Goal: Check status: Check status

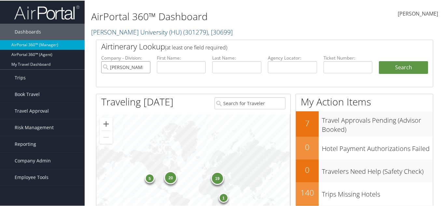
click at [142, 66] on input "[PERSON_NAME] University (HU)" at bounding box center [125, 67] width 49 height 12
click at [293, 68] on input "text" at bounding box center [292, 67] width 49 height 12
paste input "DMW24B"
type input "DMW24B"
click at [385, 72] on button "Search" at bounding box center [403, 67] width 49 height 13
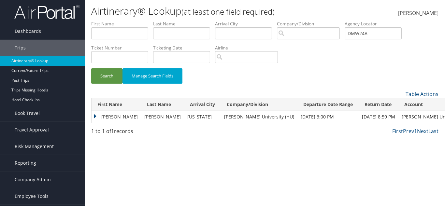
click at [97, 116] on td "MICHAEL" at bounding box center [115, 117] width 49 height 12
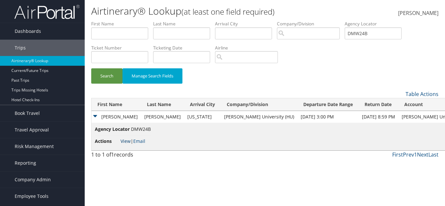
click at [126, 141] on link "View" at bounding box center [125, 141] width 10 height 6
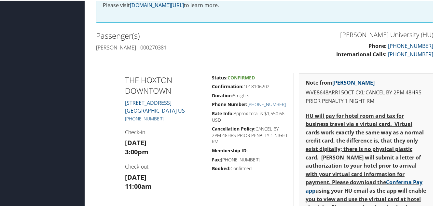
scroll to position [195, 0]
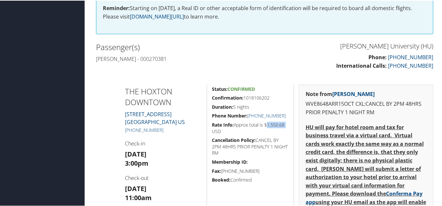
drag, startPoint x: 265, startPoint y: 125, endPoint x: 286, endPoint y: 125, distance: 20.8
click at [286, 125] on h5 "Rate Info: Approx total is $1,550.68 USD" at bounding box center [250, 127] width 77 height 13
copy h5 "$1,550.68"
click at [273, 124] on h5 "Rate Info: Approx total is $1,550.68 USD" at bounding box center [250, 127] width 77 height 13
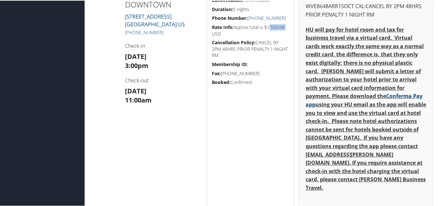
scroll to position [228, 0]
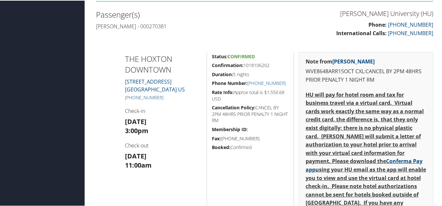
drag, startPoint x: 243, startPoint y: 65, endPoint x: 272, endPoint y: 64, distance: 28.7
click at [272, 64] on h5 "Confirmation: 1018106202" at bounding box center [250, 65] width 77 height 7
copy h5 "1018106202"
